Goal: Transaction & Acquisition: Purchase product/service

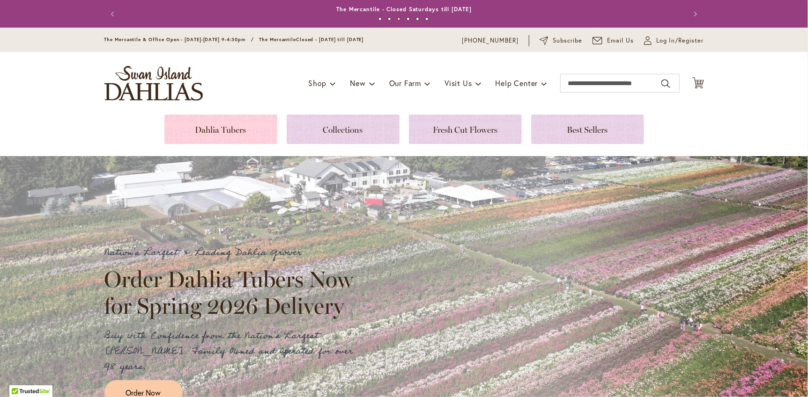
click at [209, 140] on link at bounding box center [220, 129] width 113 height 29
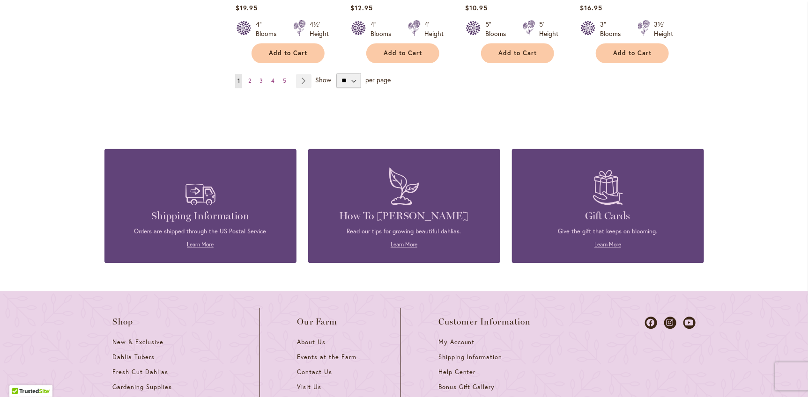
scroll to position [762, 0]
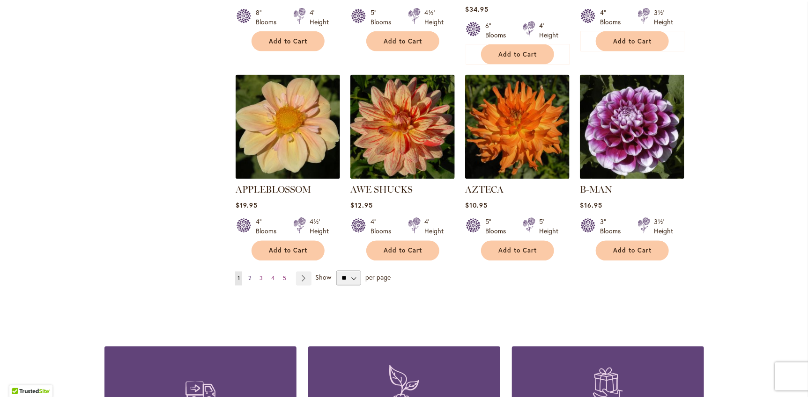
click at [250, 282] on span "2" at bounding box center [249, 278] width 3 height 7
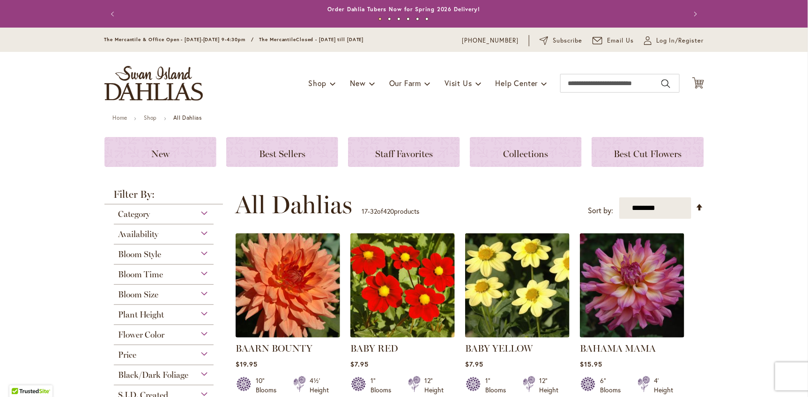
click at [205, 260] on div "Bloom Style" at bounding box center [164, 252] width 100 height 15
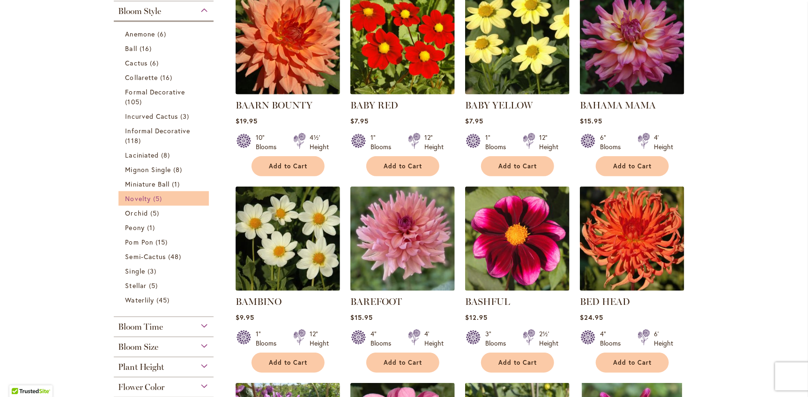
scroll to position [241, 0]
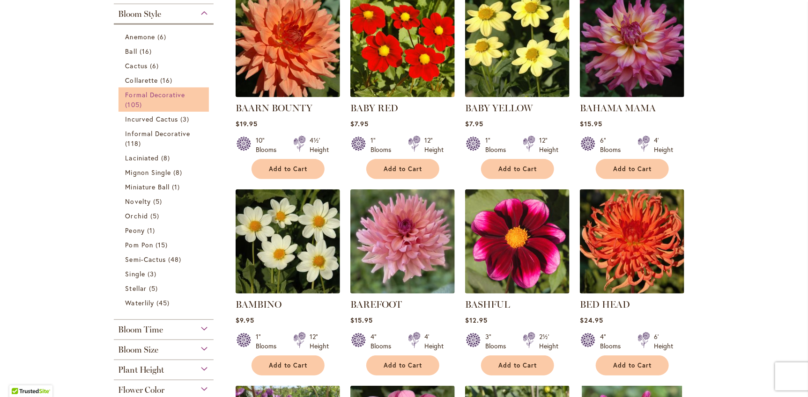
click at [156, 99] on span "Formal Decorative" at bounding box center [155, 94] width 60 height 9
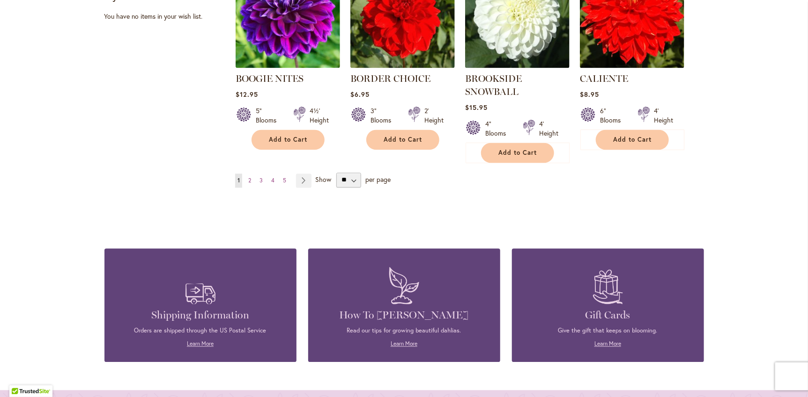
scroll to position [844, 0]
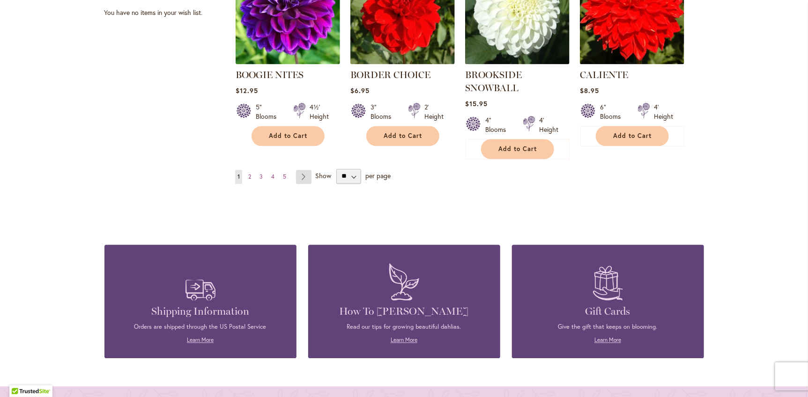
click at [304, 184] on link "Page Next" at bounding box center [303, 177] width 15 height 14
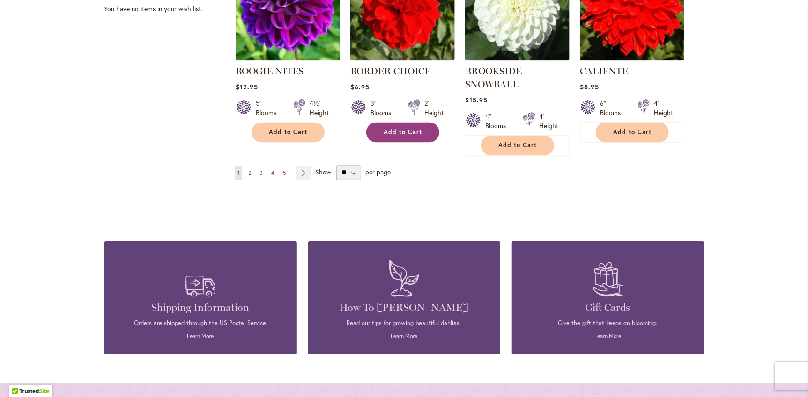
scroll to position [857, 0]
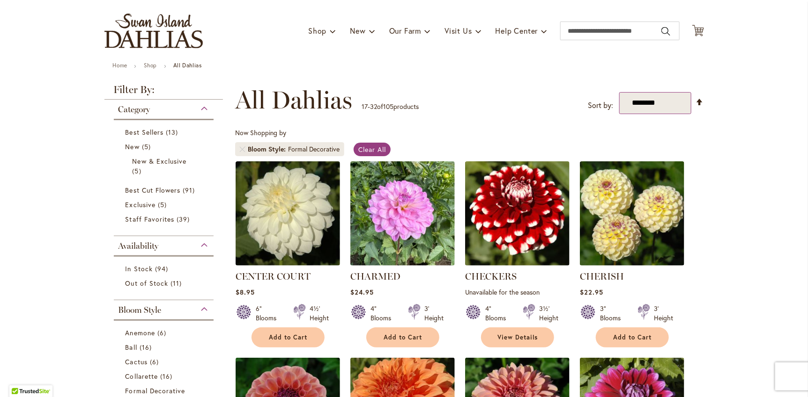
scroll to position [56, 0]
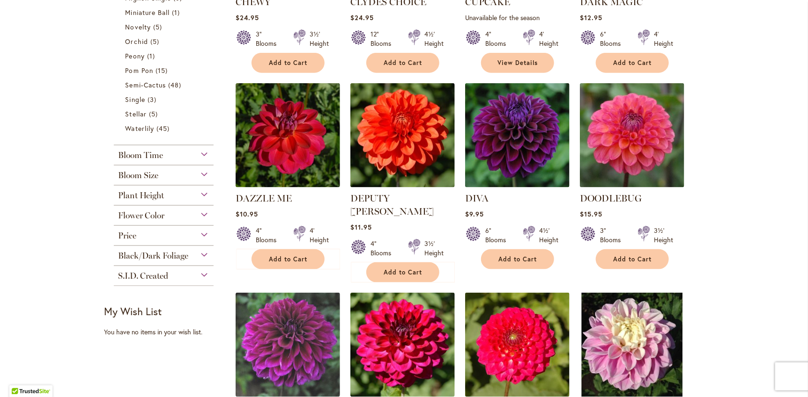
click at [174, 181] on div "Bloom Size" at bounding box center [164, 173] width 100 height 15
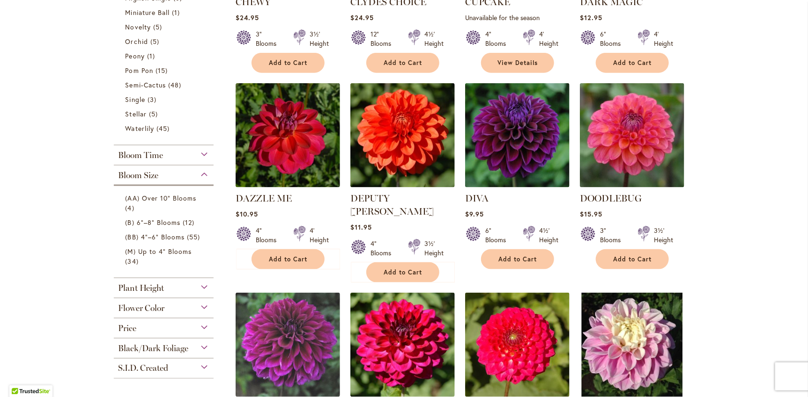
scroll to position [523, 0]
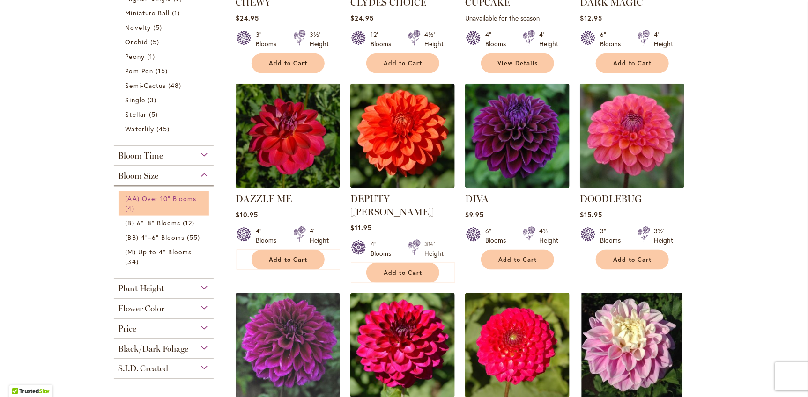
click at [144, 203] on span "(AA) Over 10" Blooms" at bounding box center [160, 198] width 71 height 9
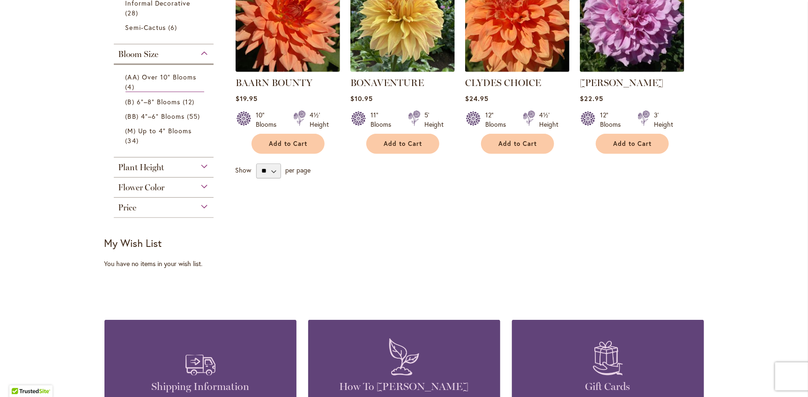
scroll to position [239, 0]
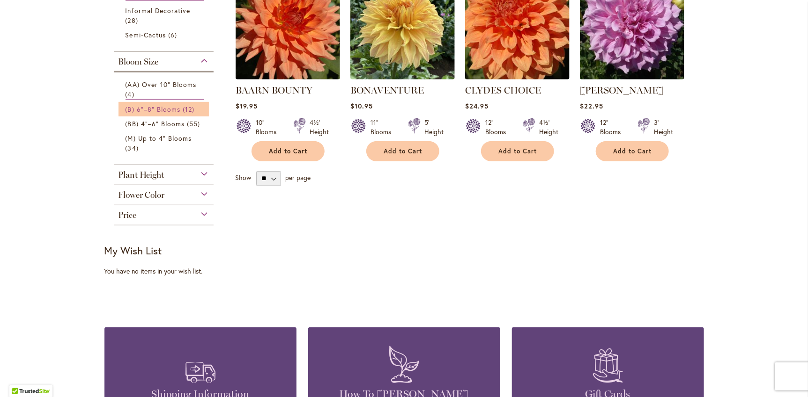
click at [189, 114] on span "12 items" at bounding box center [190, 109] width 14 height 10
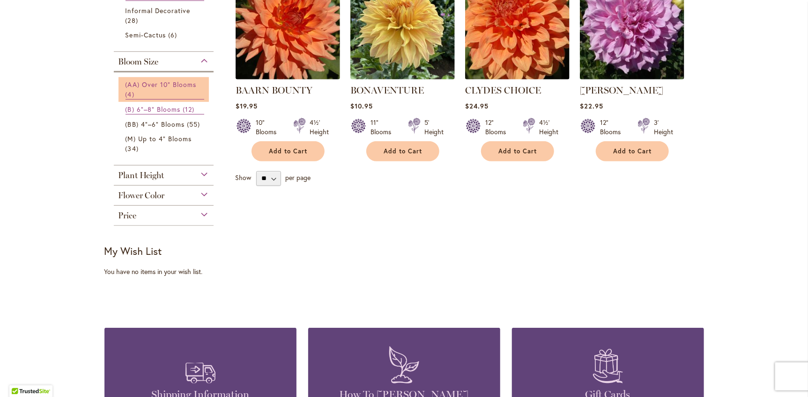
scroll to position [239, 0]
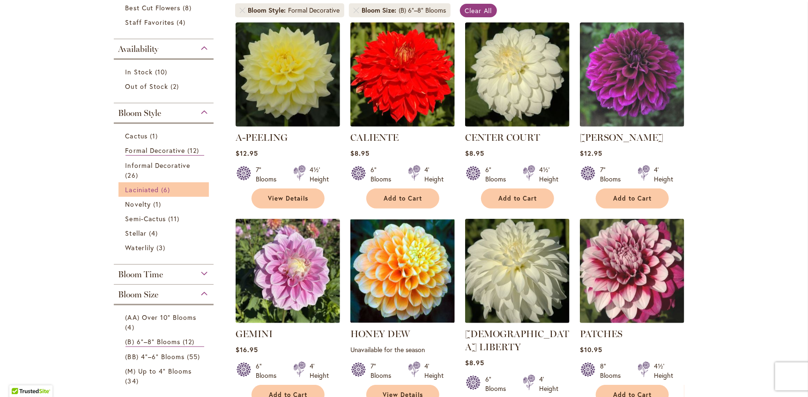
scroll to position [221, 0]
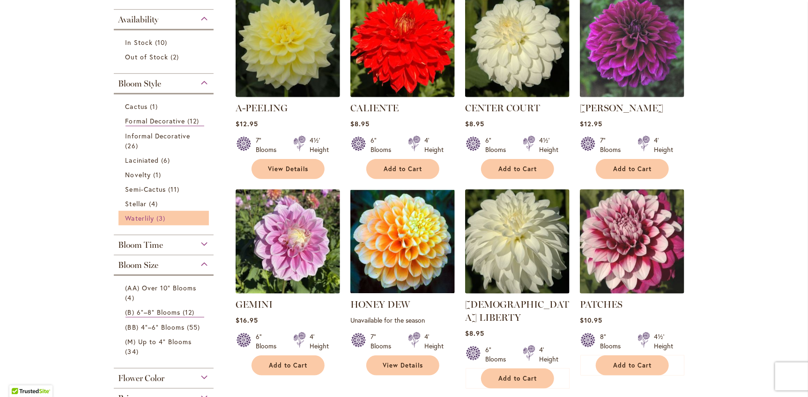
click at [168, 223] on span "3 items" at bounding box center [161, 218] width 11 height 10
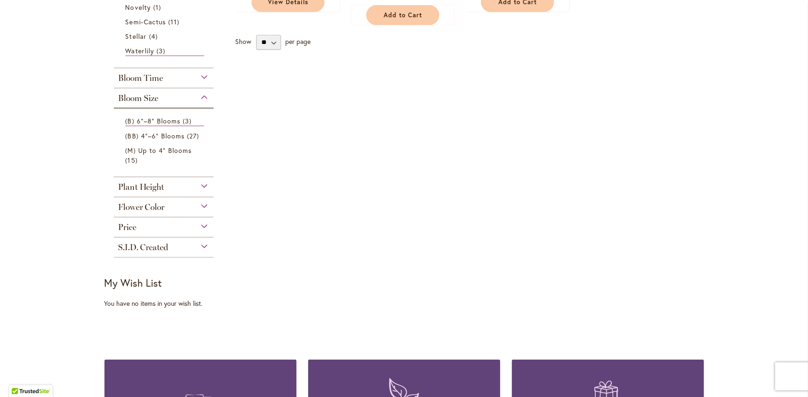
scroll to position [388, 0]
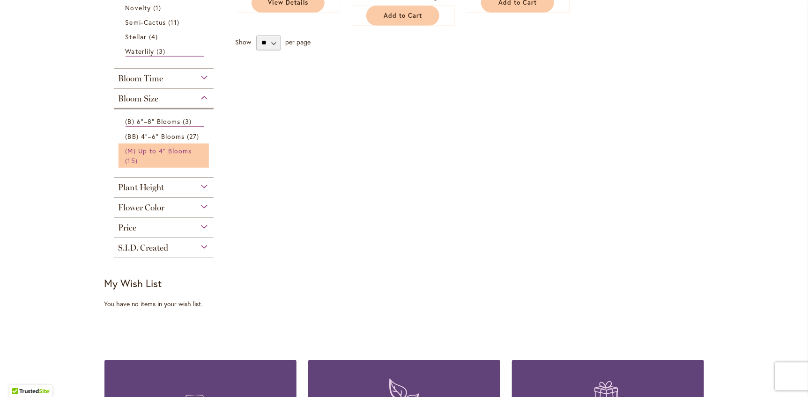
click at [150, 155] on span "(M) Up to 4" Blooms" at bounding box center [158, 151] width 66 height 9
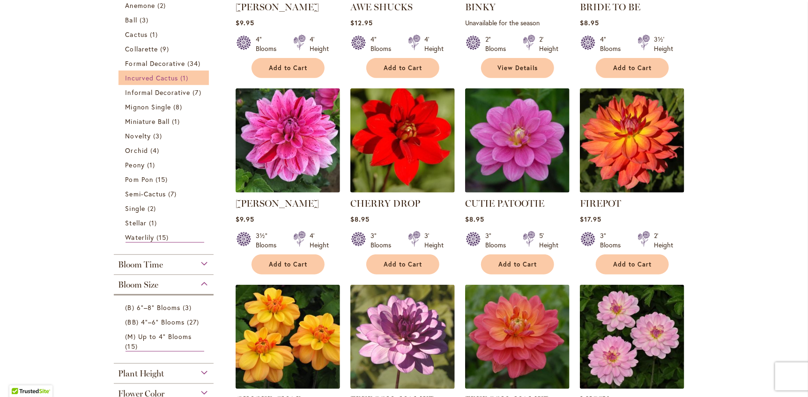
scroll to position [323, 0]
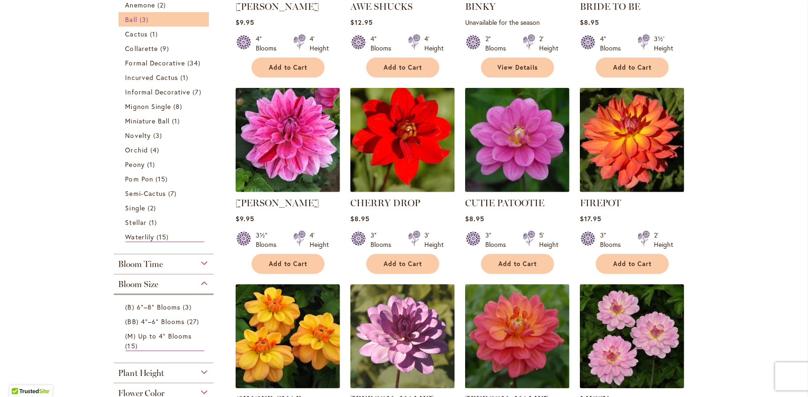
click at [163, 24] on link "Ball 3 items" at bounding box center [164, 20] width 79 height 10
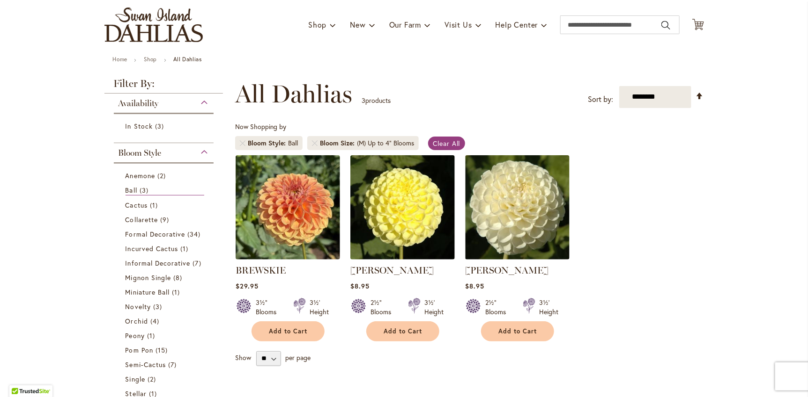
scroll to position [61, 0]
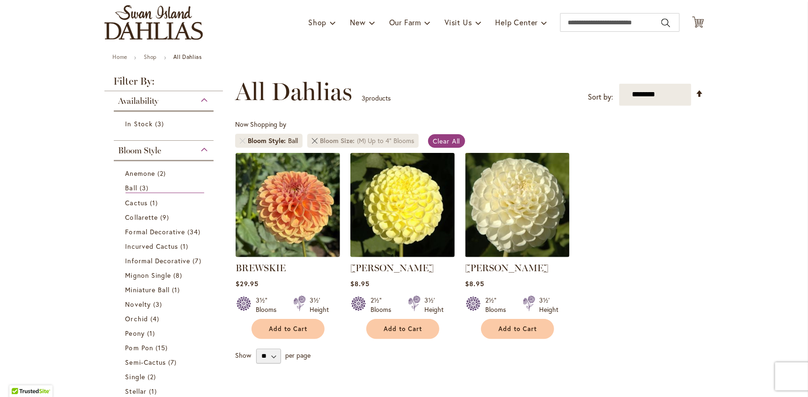
click at [317, 144] on link at bounding box center [315, 141] width 6 height 6
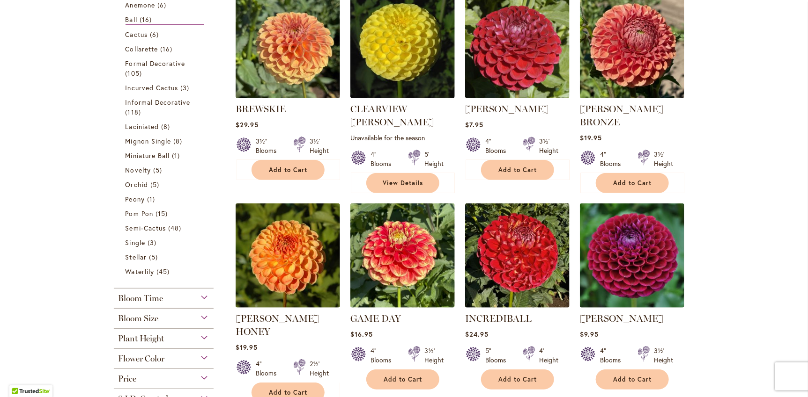
scroll to position [68, 0]
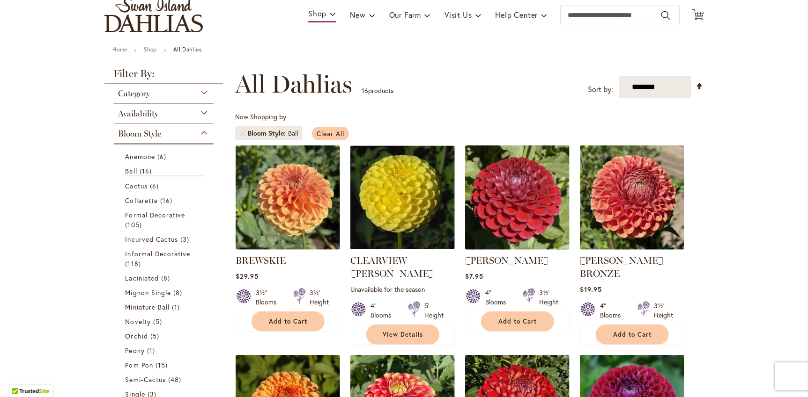
click at [336, 138] on span "Clear All" at bounding box center [330, 133] width 28 height 9
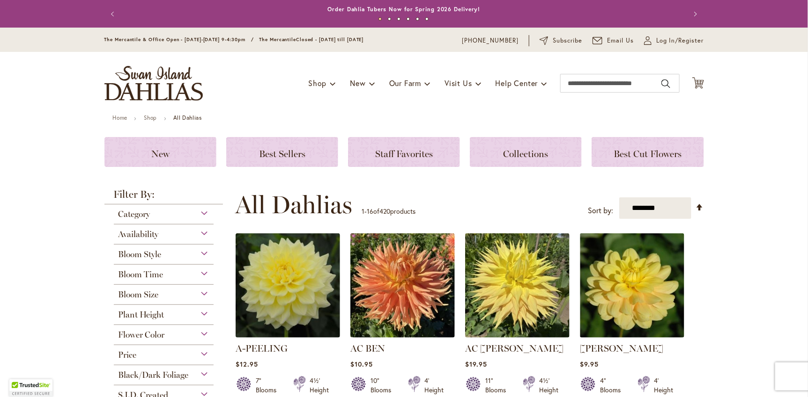
click at [165, 300] on div "Bloom Size" at bounding box center [164, 292] width 100 height 15
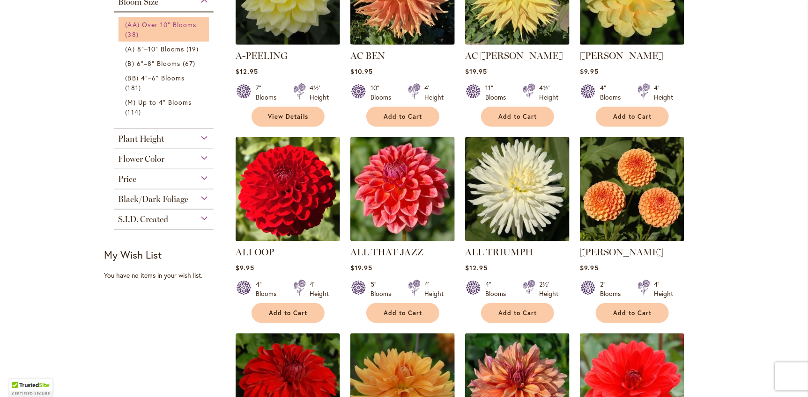
click at [164, 39] on link "(AA) Over 10" Blooms 38 items" at bounding box center [164, 30] width 79 height 20
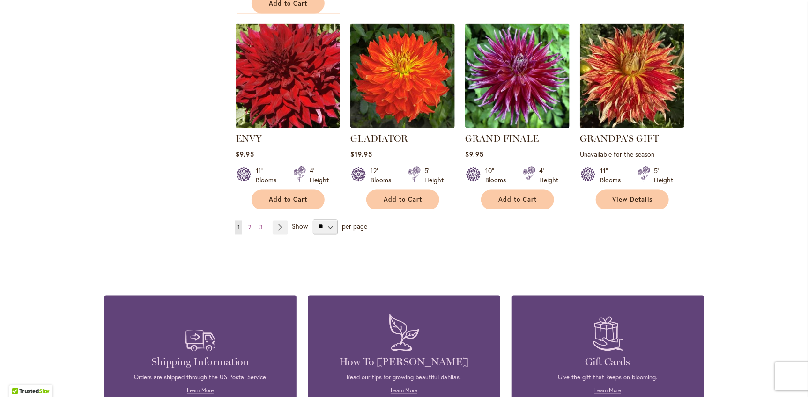
scroll to position [794, 0]
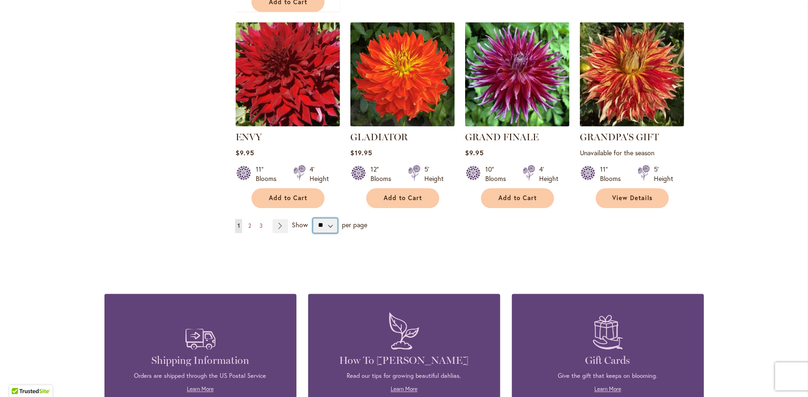
click at [333, 234] on select "** ** ** **" at bounding box center [325, 226] width 25 height 15
select select "**"
click at [316, 234] on select "** ** ** **" at bounding box center [325, 226] width 25 height 15
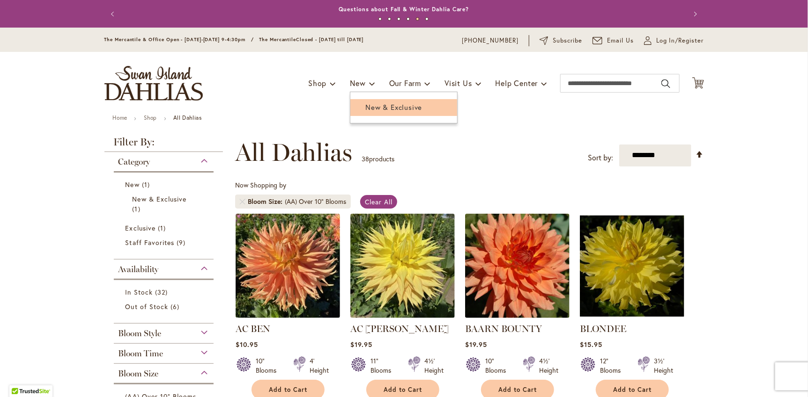
click at [363, 108] on link "New & Exclusive" at bounding box center [403, 107] width 107 height 16
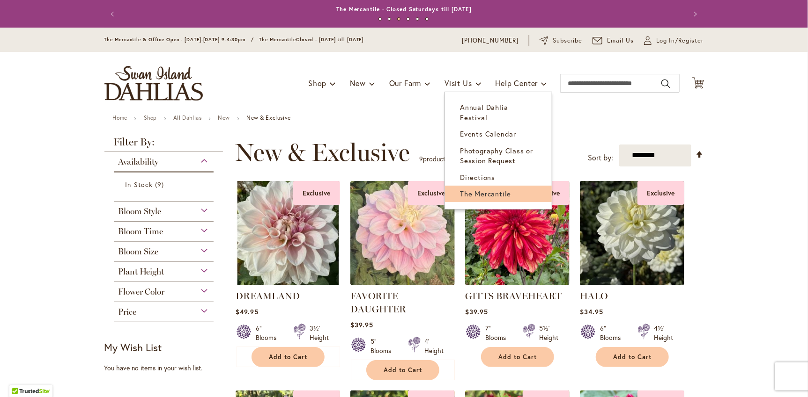
click at [495, 189] on span "The Mercantile" at bounding box center [485, 193] width 51 height 9
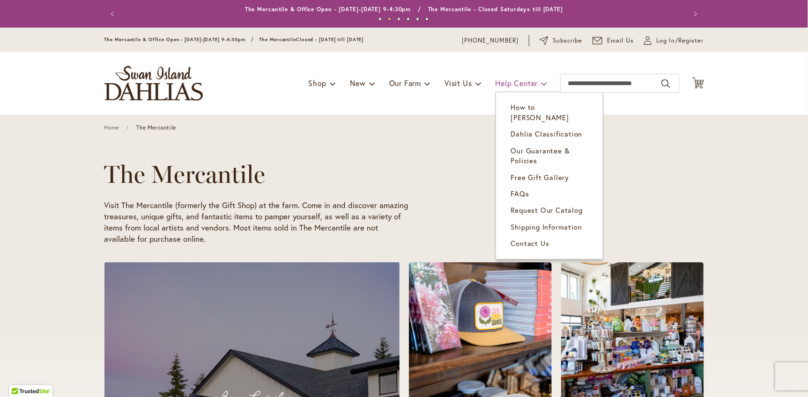
scroll to position [0, 535]
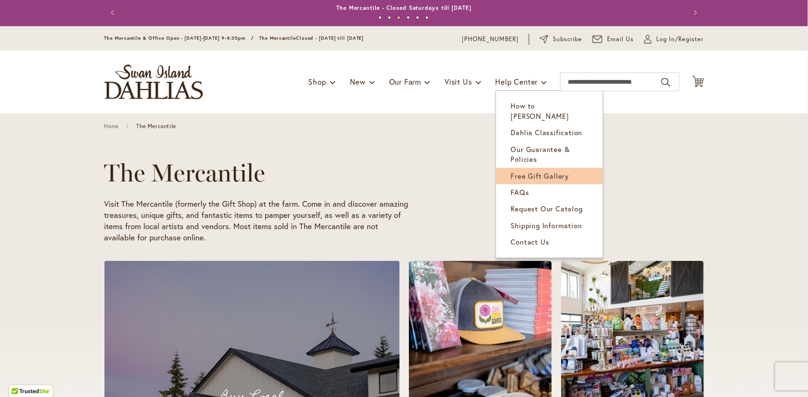
click at [527, 169] on link "Free Gift Gallery" at bounding box center [549, 176] width 107 height 16
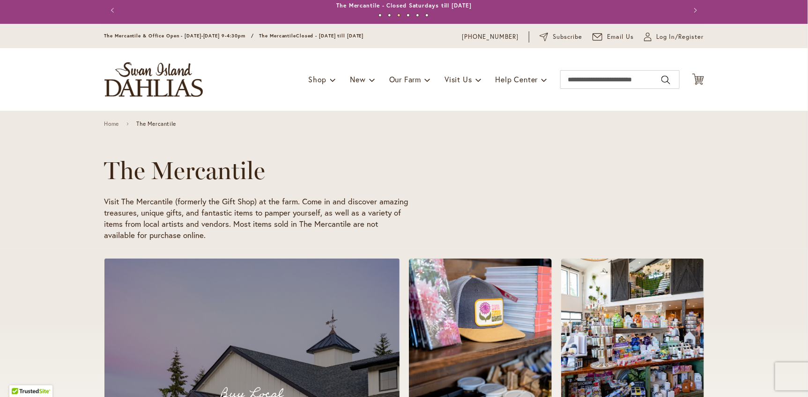
scroll to position [0, 802]
